Goal: Find specific page/section: Find specific page/section

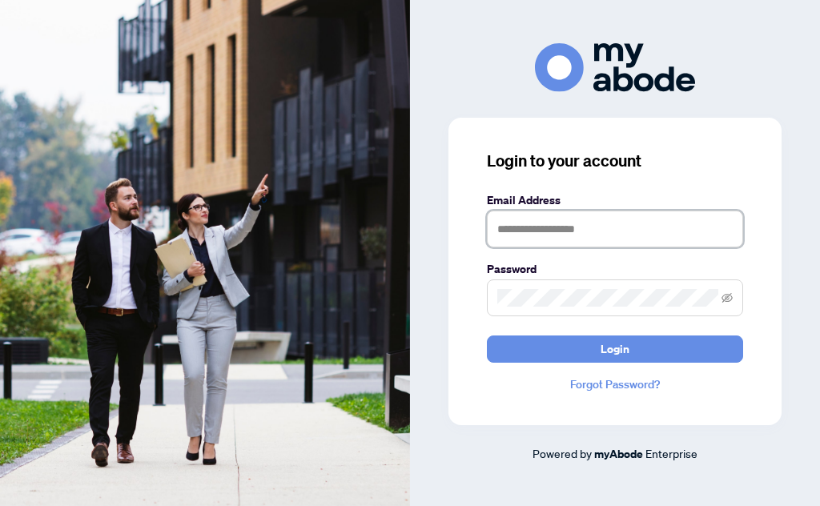
click at [563, 247] on input "text" at bounding box center [615, 229] width 256 height 37
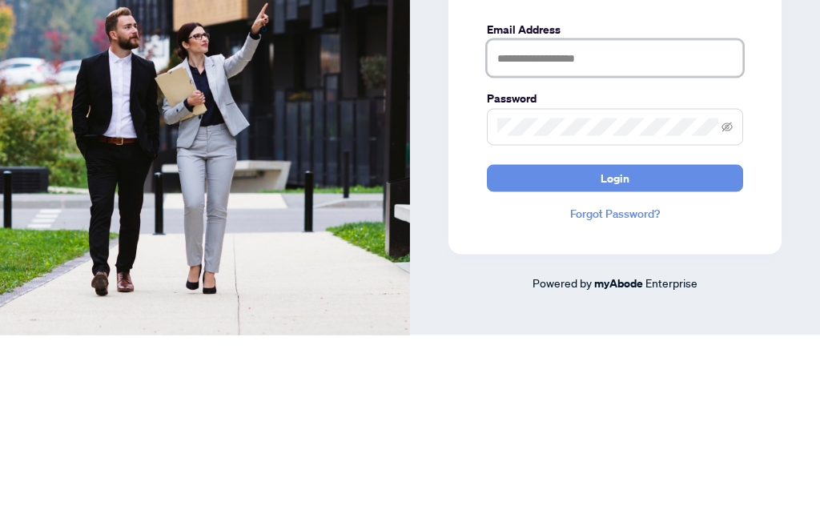
type input "**********"
click at [615, 335] on button "Login" at bounding box center [615, 348] width 256 height 27
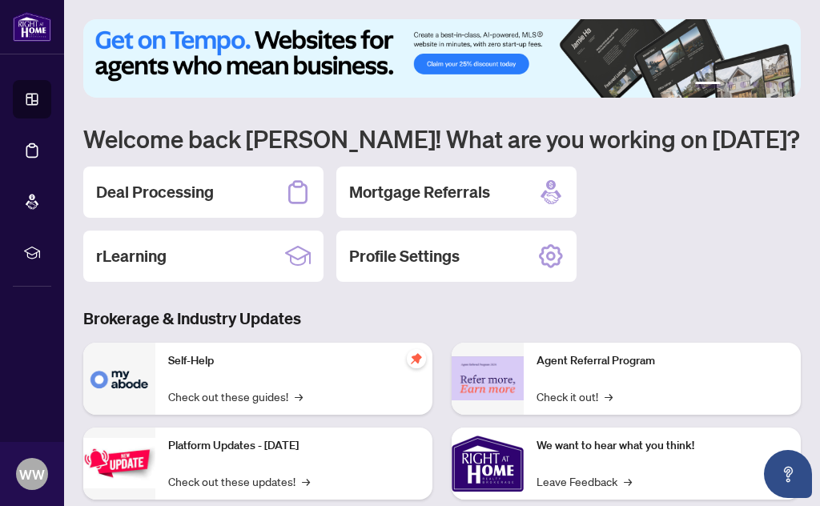
click at [170, 188] on h2 "Deal Processing" at bounding box center [155, 192] width 118 height 22
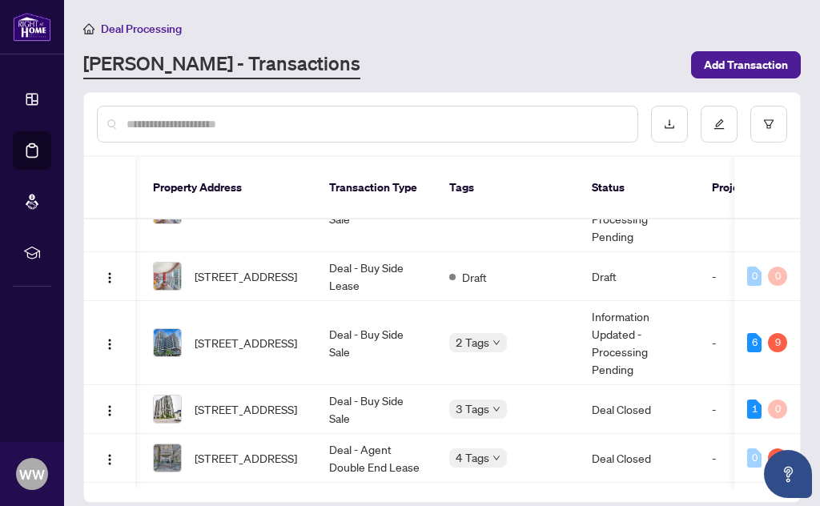
scroll to position [0, 83]
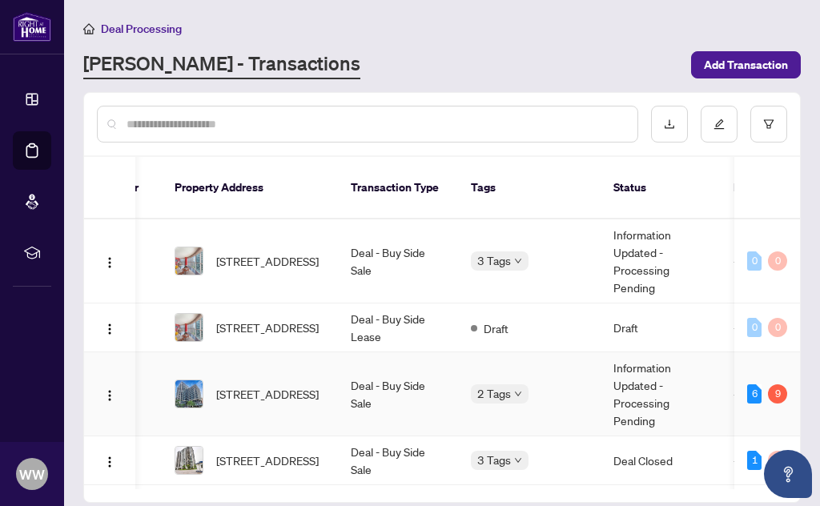
click at [273, 385] on span "809-85 Oneida Cres, Richmond Hill, Ontario L4B 0H4, Canada" at bounding box center [267, 394] width 102 height 18
